Goal: Information Seeking & Learning: Learn about a topic

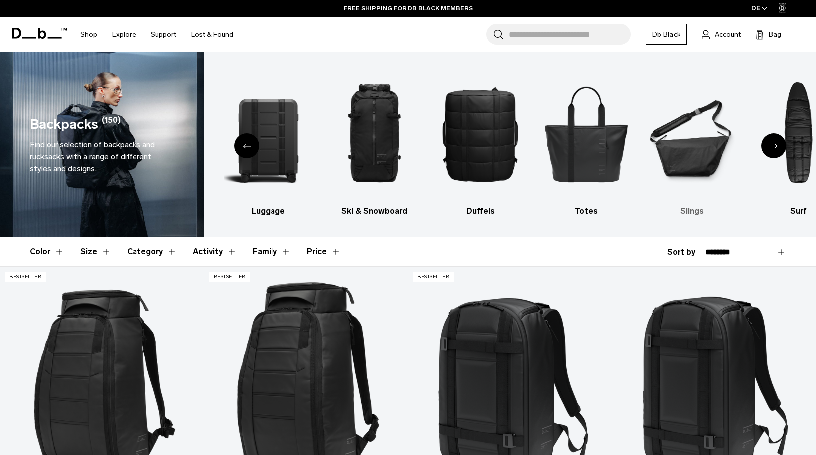
click at [696, 158] on img "6 / 10" at bounding box center [692, 133] width 89 height 133
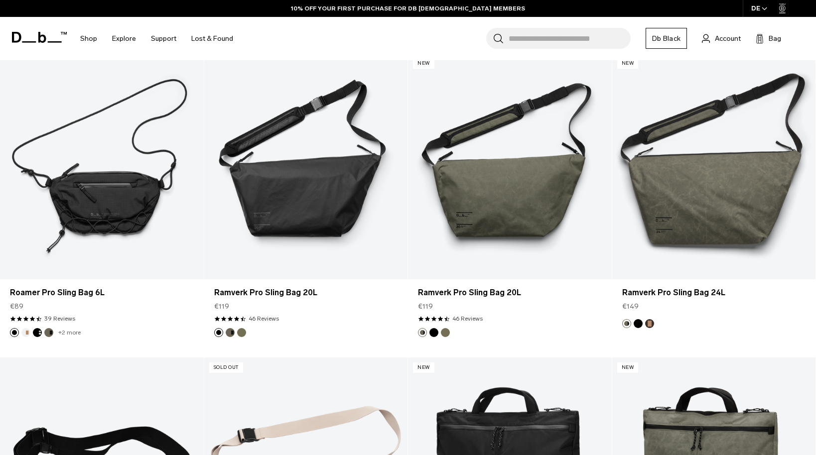
scroll to position [259, 0]
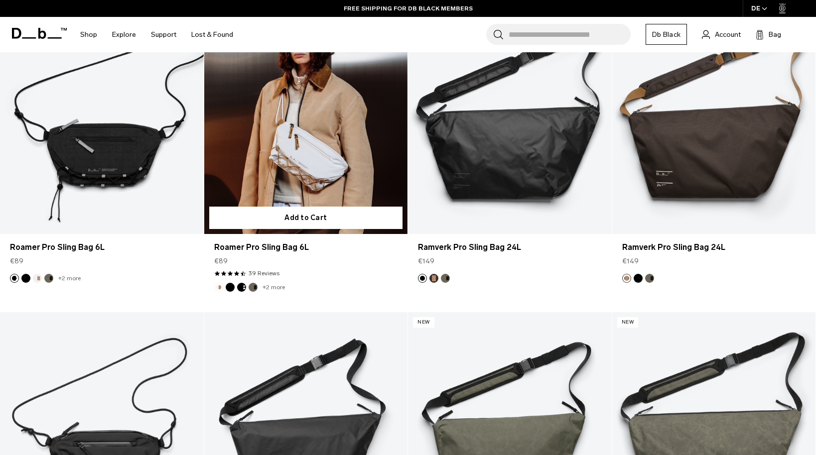
click at [331, 169] on link "Roamer Pro Sling Bag 6L" at bounding box center [306, 121] width 204 height 226
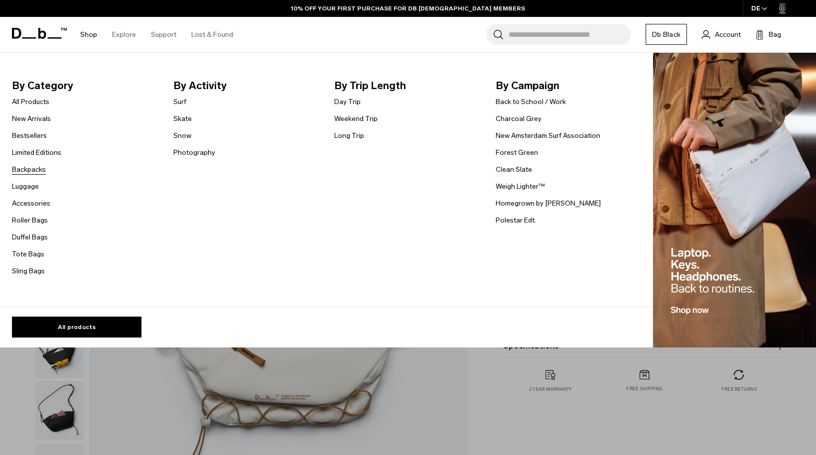
click at [25, 173] on link "Backpacks" at bounding box center [29, 169] width 34 height 10
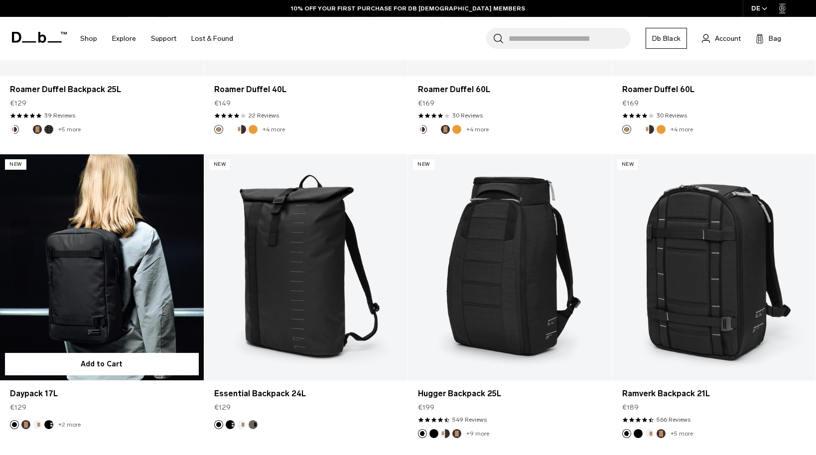
scroll to position [1036, 0]
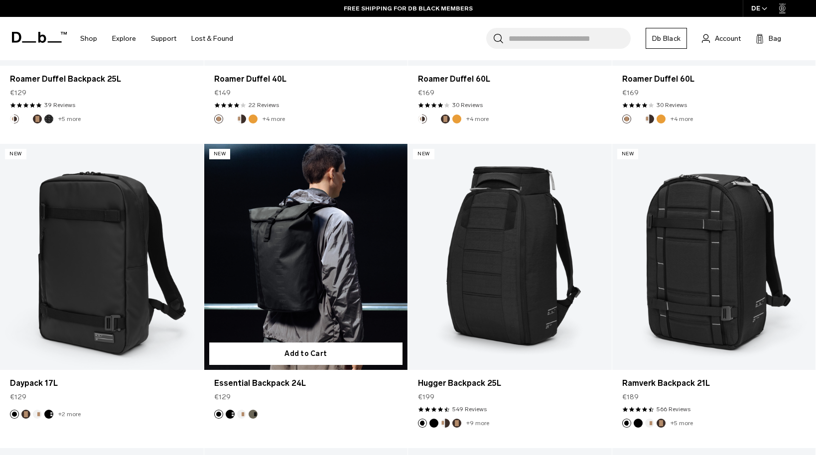
click at [271, 236] on link "Essential Backpack 24L" at bounding box center [306, 257] width 204 height 226
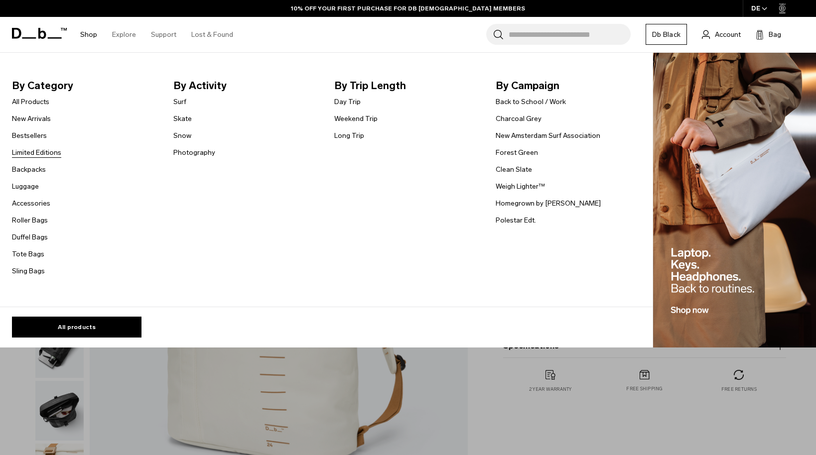
click at [42, 155] on link "Limited Editions" at bounding box center [36, 152] width 49 height 10
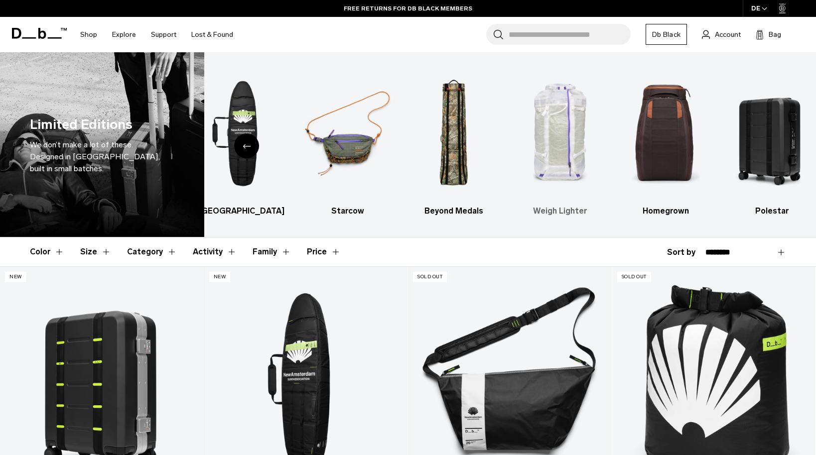
click at [560, 129] on img "4 / 6" at bounding box center [560, 133] width 89 height 133
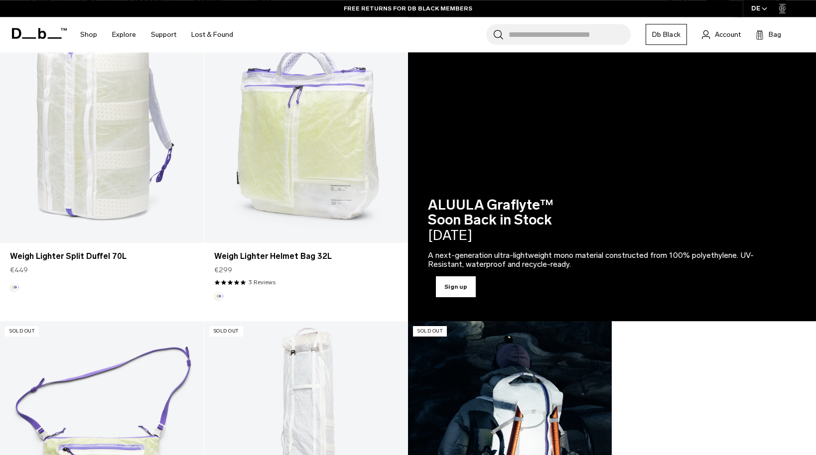
scroll to position [311, 0]
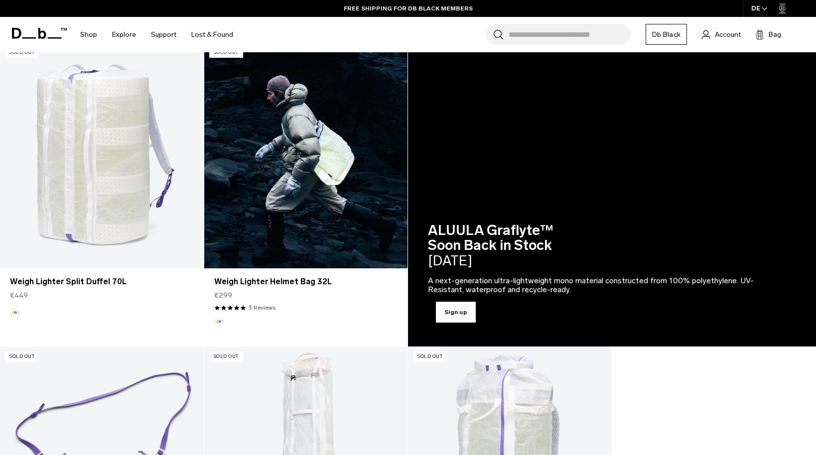
click at [346, 229] on link "Weigh Lighter Helmet Bag 32L" at bounding box center [306, 155] width 204 height 226
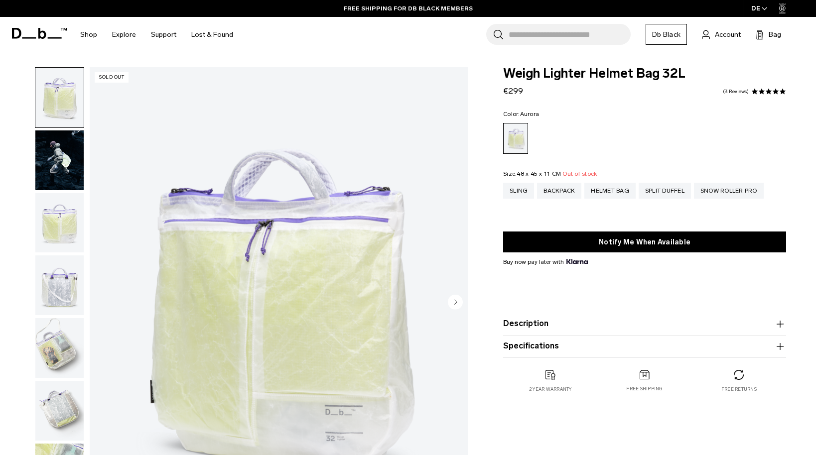
click at [531, 345] on button "Specifications" at bounding box center [644, 347] width 283 height 12
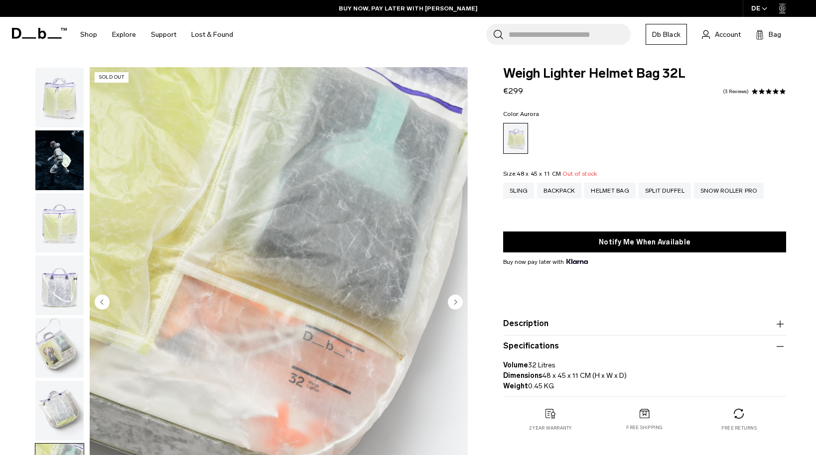
click at [50, 318] on img "button" at bounding box center [59, 348] width 48 height 60
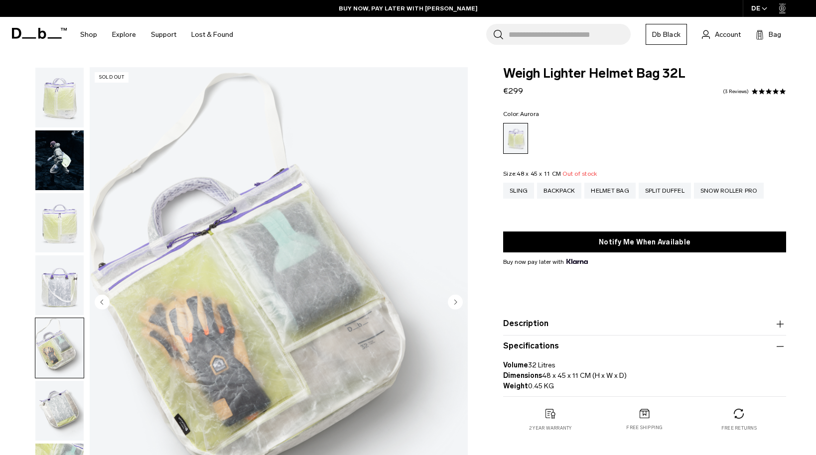
click at [66, 381] on img "button" at bounding box center [59, 411] width 48 height 60
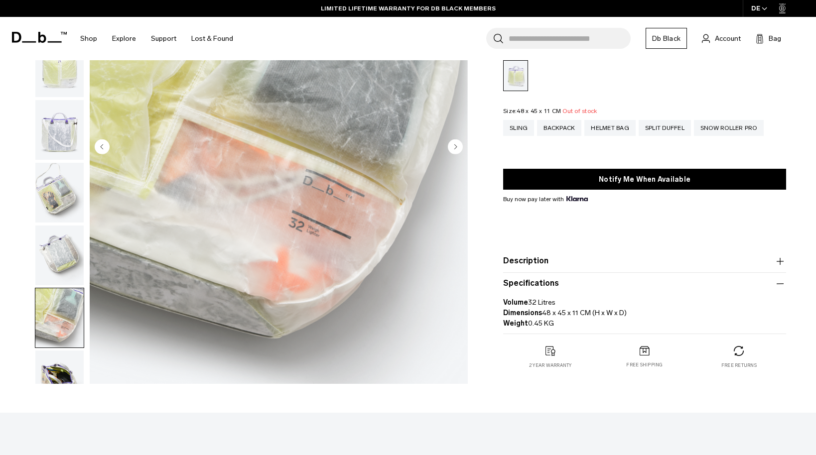
scroll to position [104, 0]
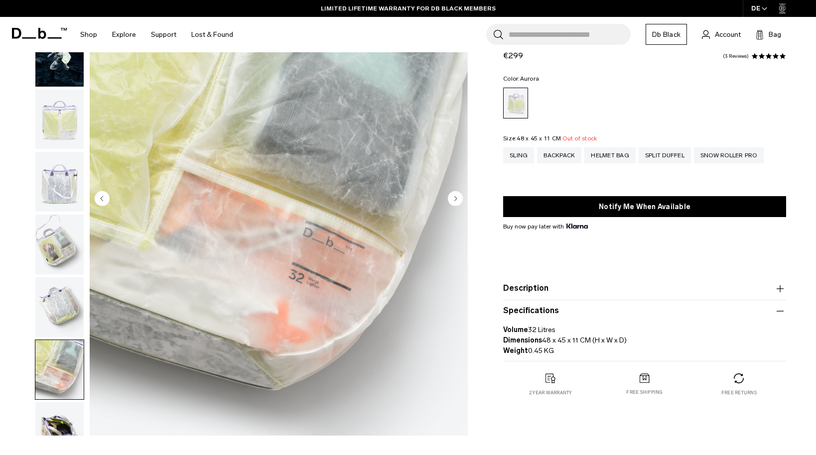
click at [55, 403] on img "button" at bounding box center [59, 433] width 48 height 60
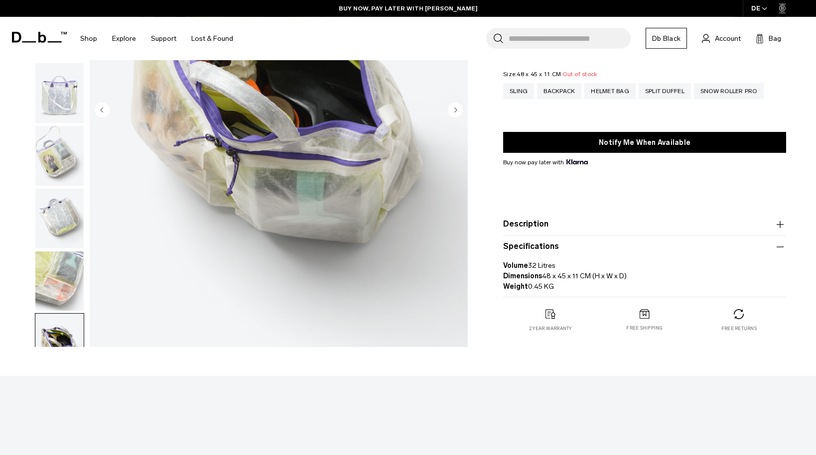
scroll to position [207, 0]
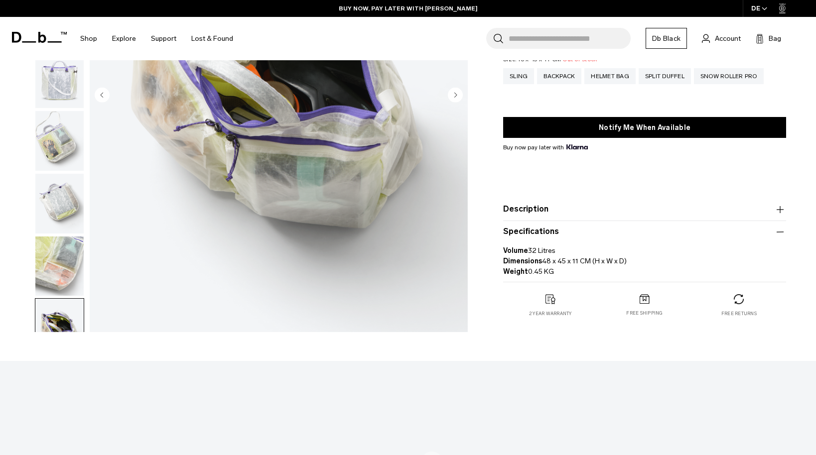
click at [58, 362] on img "button" at bounding box center [59, 392] width 48 height 60
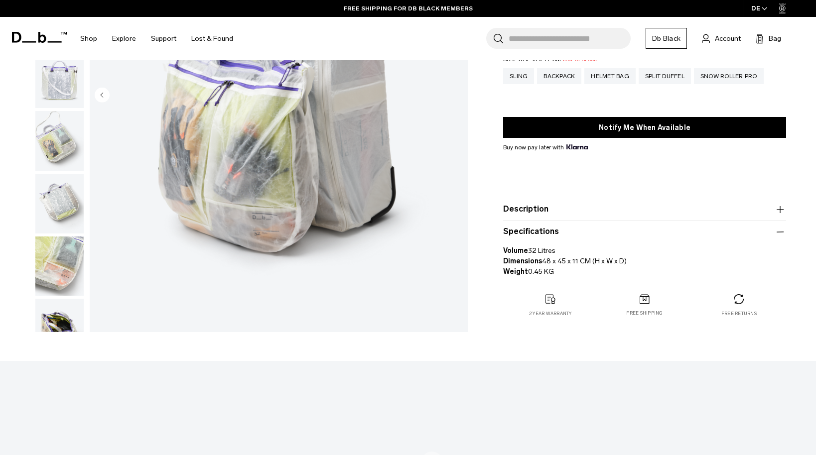
click at [55, 237] on img "button" at bounding box center [59, 267] width 48 height 60
